Goal: Use online tool/utility: Utilize a website feature to perform a specific function

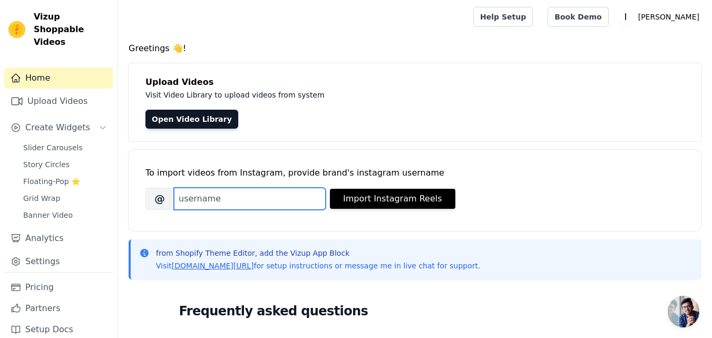
click at [229, 197] on input "Brand's Instagram Username" at bounding box center [250, 199] width 152 height 22
paste input "[URL][DOMAIN_NAME][PERSON_NAME][DOMAIN_NAME]"
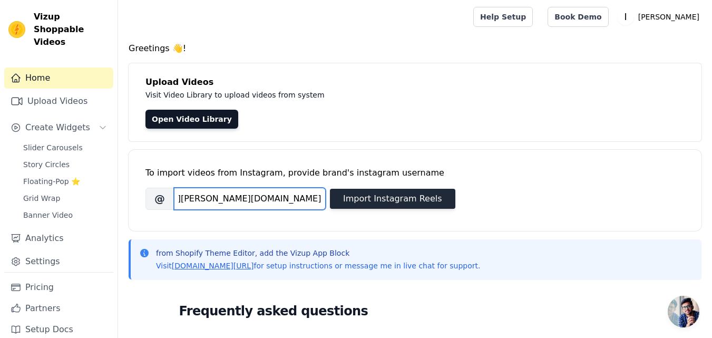
type input "[URL][DOMAIN_NAME][PERSON_NAME][DOMAIN_NAME]"
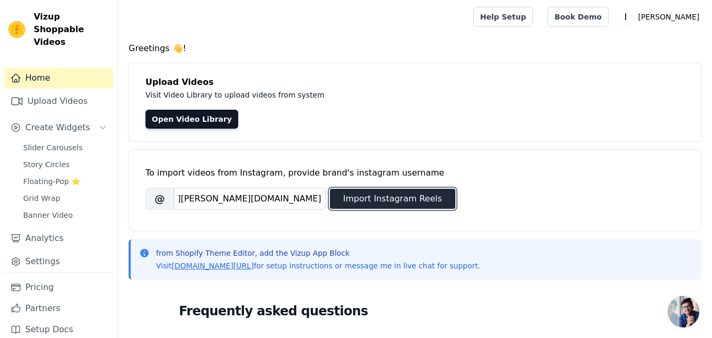
click at [380, 201] on button "Import Instagram Reels" at bounding box center [392, 199] width 125 height 20
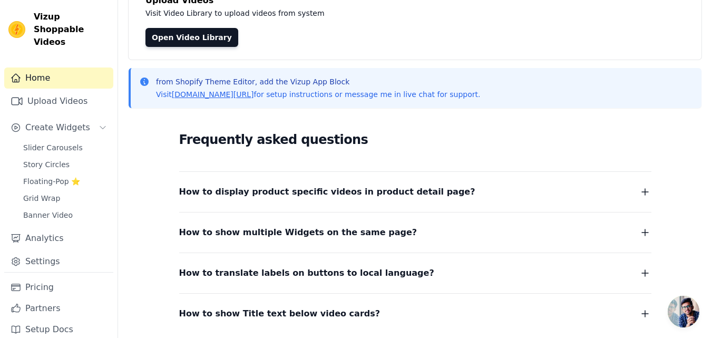
scroll to position [0, 0]
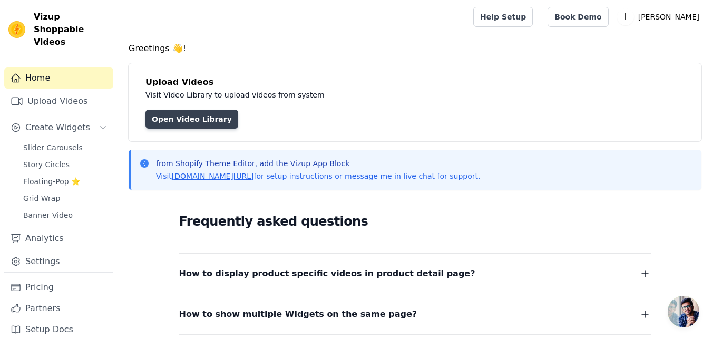
click at [198, 122] on link "Open Video Library" at bounding box center [192, 119] width 93 height 19
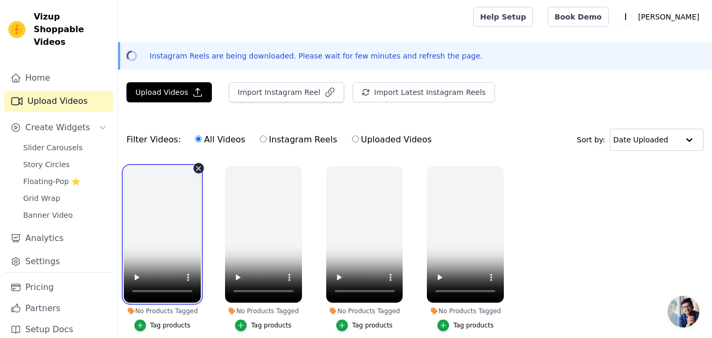
click at [185, 221] on video at bounding box center [162, 234] width 77 height 137
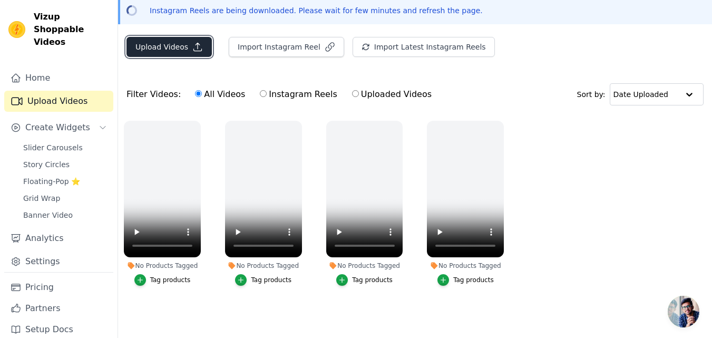
click at [166, 44] on button "Upload Videos" at bounding box center [169, 47] width 85 height 20
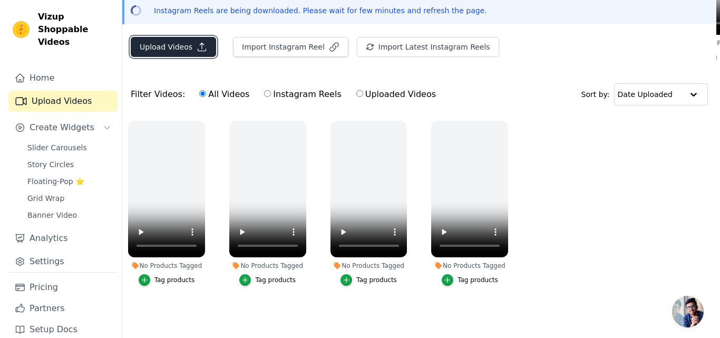
scroll to position [0, 0]
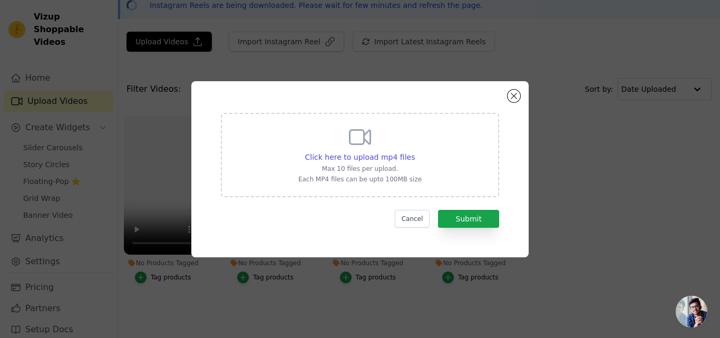
click at [348, 150] on div "Click here to upload mp4 files Max 10 files per upload. Each MP4 files can be u…" at bounding box center [359, 153] width 123 height 59
click at [414, 151] on input "Click here to upload mp4 files Max 10 files per upload. Each MP4 files can be u…" at bounding box center [414, 151] width 1 height 1
click at [366, 154] on span "Click here to upload mp4 files" at bounding box center [360, 157] width 110 height 8
click at [414, 152] on input "Click here to upload mp4 files Max 10 files per upload. Each MP4 files can be u…" at bounding box center [414, 151] width 1 height 1
type input "C:\fakepath\Green Kids Clothing Promo Mobile Video.mp4"
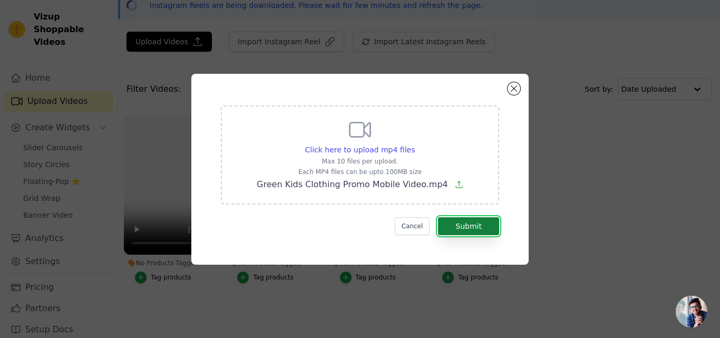
click at [477, 227] on button "Submit" at bounding box center [468, 226] width 61 height 18
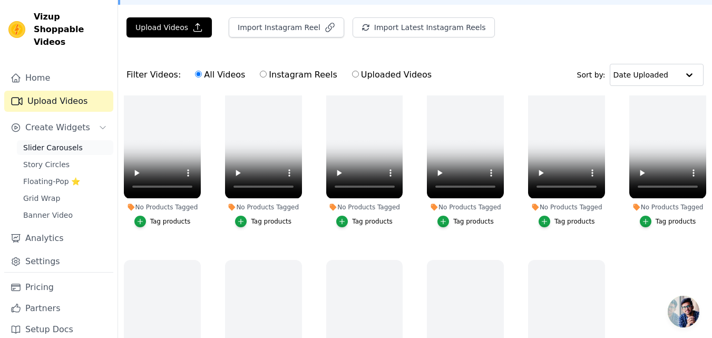
scroll to position [46, 0]
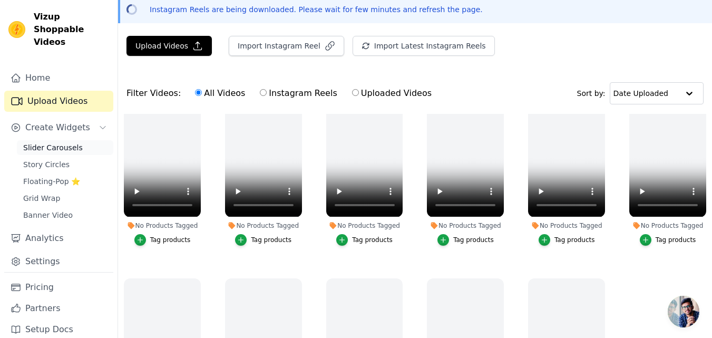
click at [62, 142] on span "Slider Carousels" at bounding box center [53, 147] width 60 height 11
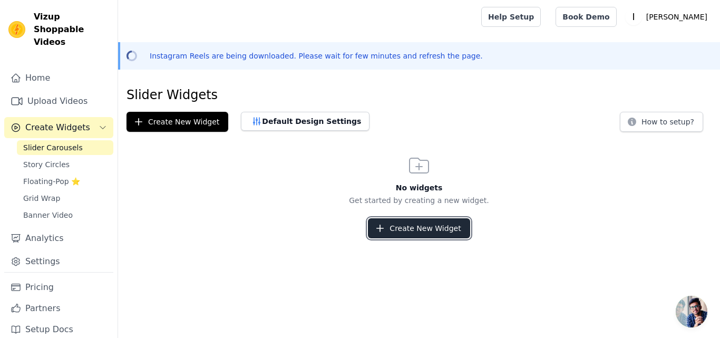
click at [391, 226] on button "Create New Widget" at bounding box center [419, 228] width 102 height 20
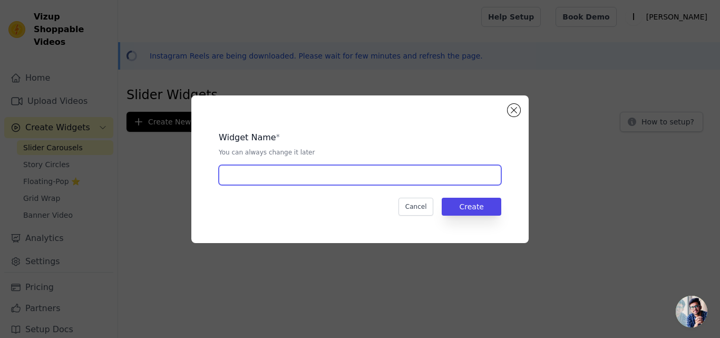
click at [287, 173] on input "text" at bounding box center [360, 175] width 283 height 20
type input "kids wear fashion"
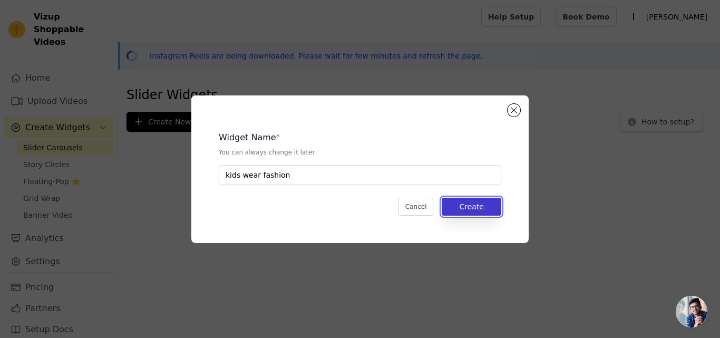
click at [472, 202] on button "Create" at bounding box center [472, 207] width 60 height 18
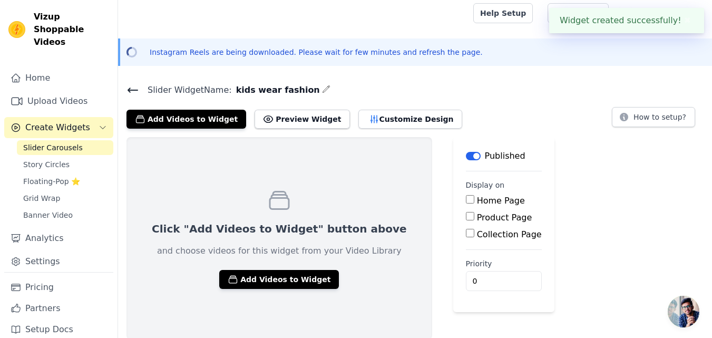
scroll to position [5, 0]
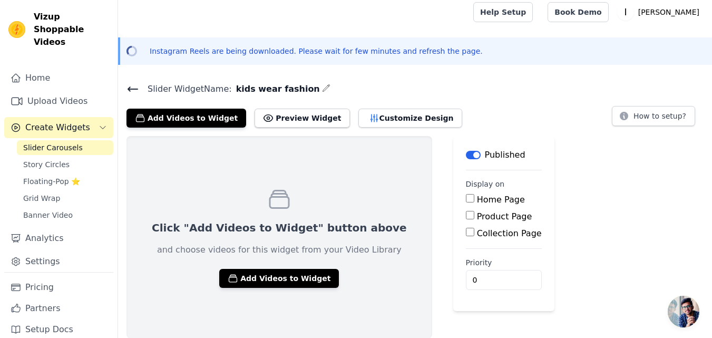
click at [466, 216] on input "Product Page" at bounding box center [470, 215] width 8 height 8
checkbox input "true"
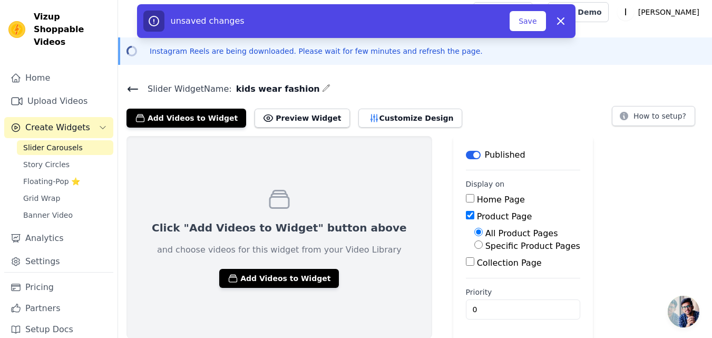
scroll to position [7, 0]
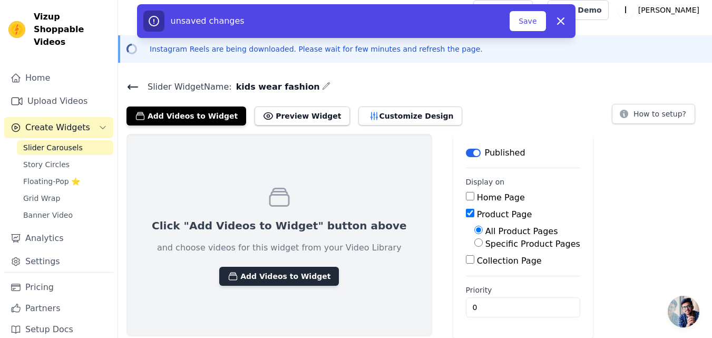
click at [260, 277] on button "Add Videos to Widget" at bounding box center [279, 276] width 120 height 19
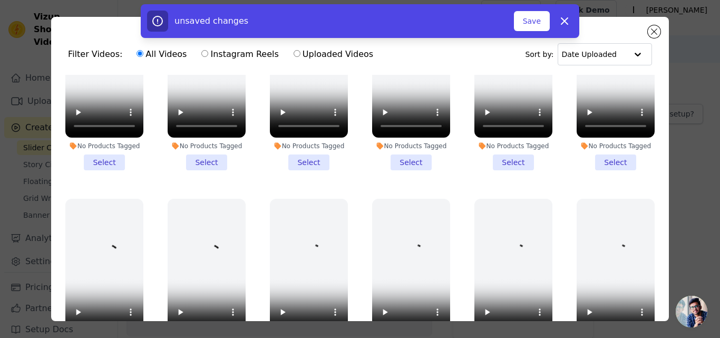
scroll to position [105, 0]
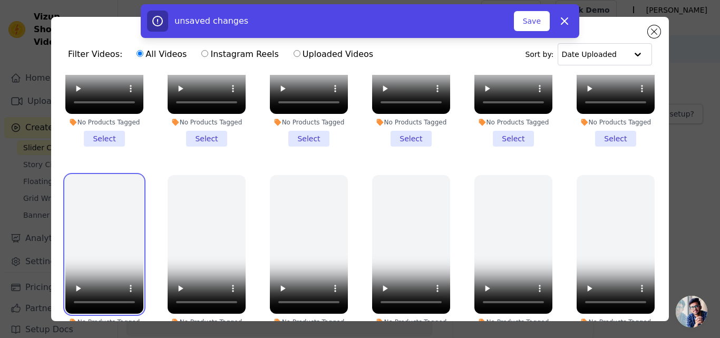
click at [128, 237] on video at bounding box center [104, 244] width 78 height 139
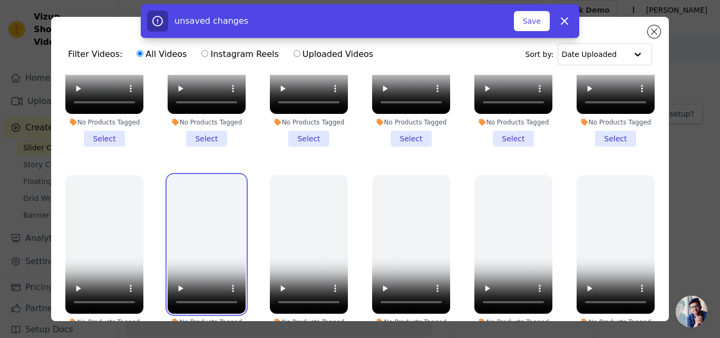
click at [189, 223] on video at bounding box center [207, 244] width 78 height 139
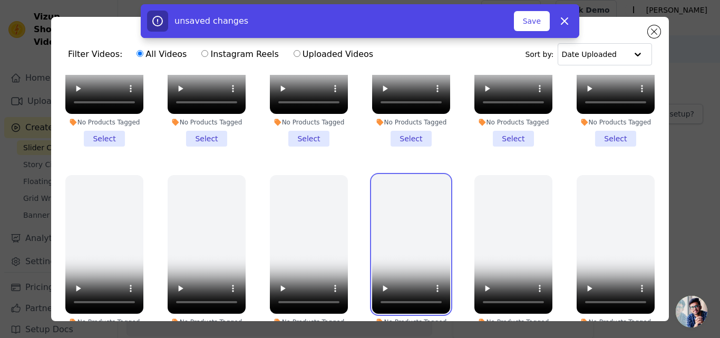
click at [399, 251] on video at bounding box center [411, 244] width 78 height 139
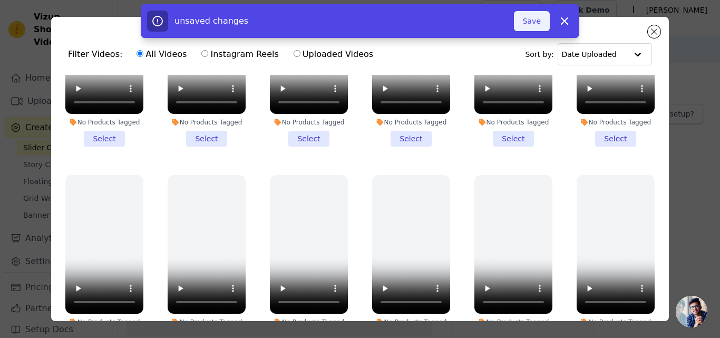
click at [532, 18] on button "Save" at bounding box center [532, 21] width 36 height 20
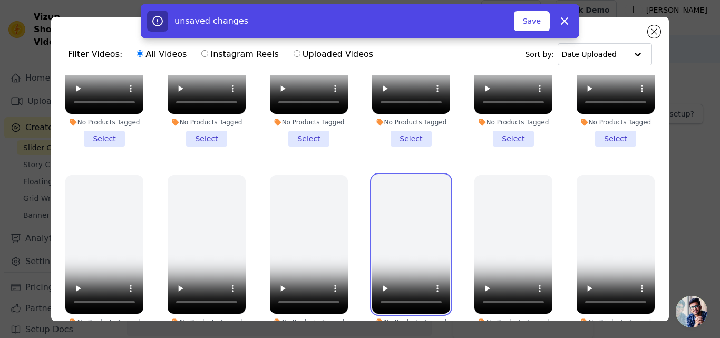
click at [419, 178] on video at bounding box center [411, 244] width 78 height 139
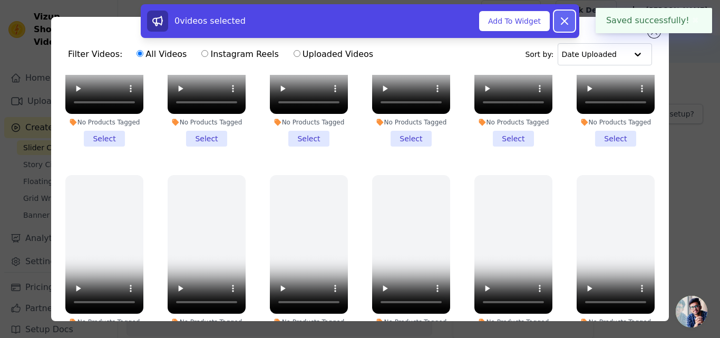
click at [563, 18] on icon at bounding box center [565, 21] width 6 height 6
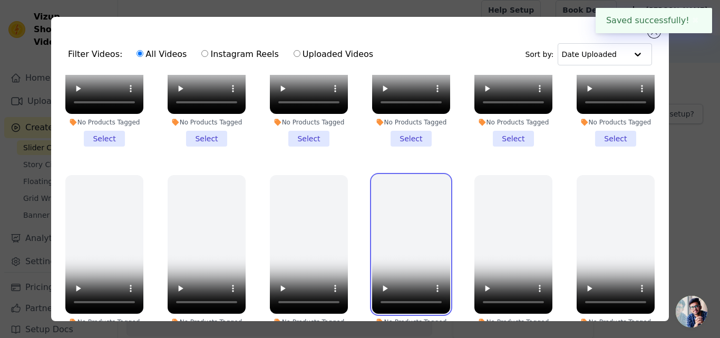
click at [396, 251] on video at bounding box center [411, 244] width 78 height 139
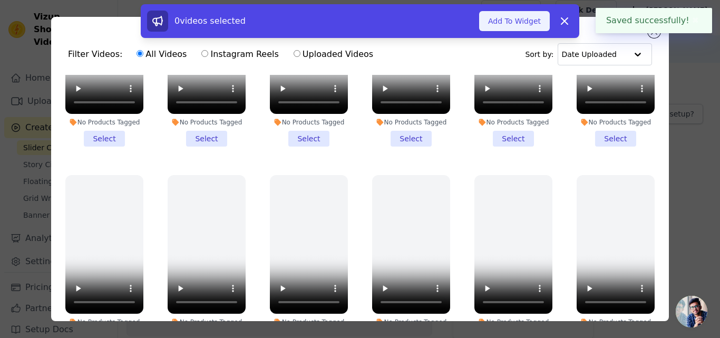
click at [516, 18] on button "Add To Widget" at bounding box center [514, 21] width 71 height 20
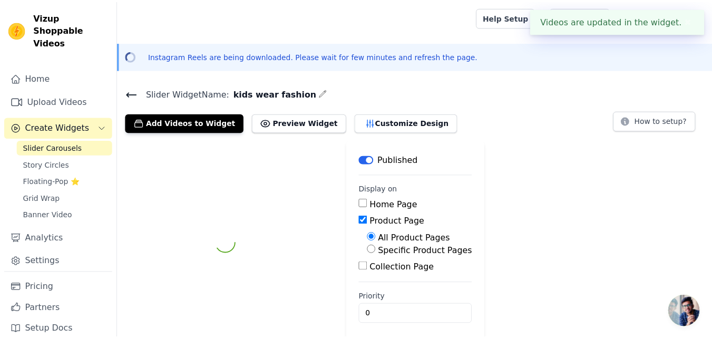
scroll to position [7, 0]
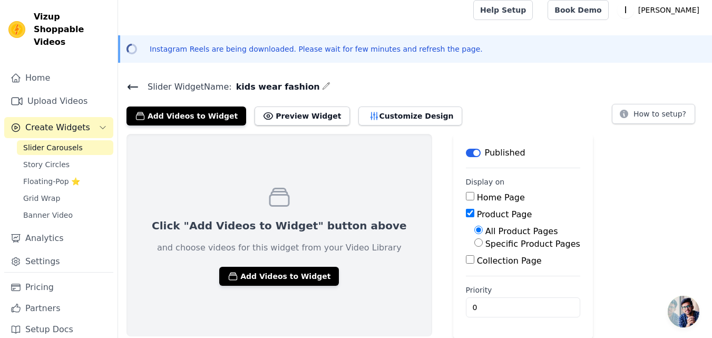
click at [466, 295] on div "Priority 0" at bounding box center [523, 301] width 114 height 33
click at [560, 259] on div "Click "Add Videos to Widget" button above and choose videos for this widget fro…" at bounding box center [415, 236] width 594 height 205
